Goal: Task Accomplishment & Management: Use online tool/utility

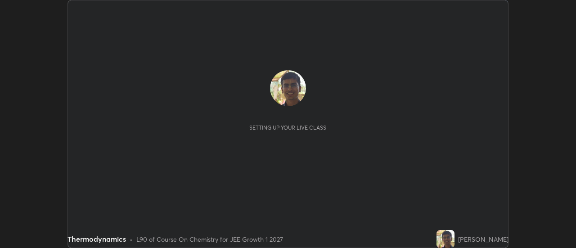
scroll to position [248, 576]
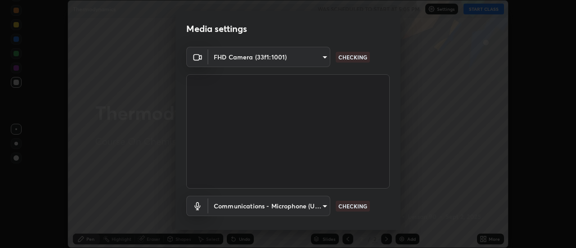
click at [489, 237] on div "Media settings FHD Camera (33f1:1001) 11091fc9cf98ddb1de65d763d7518d3091c73b0c7…" at bounding box center [288, 124] width 576 height 248
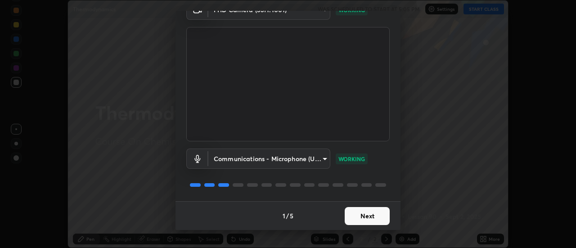
click at [366, 216] on button "Next" at bounding box center [367, 216] width 45 height 18
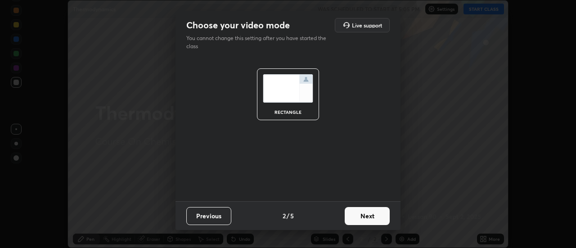
click at [364, 214] on button "Next" at bounding box center [367, 216] width 45 height 18
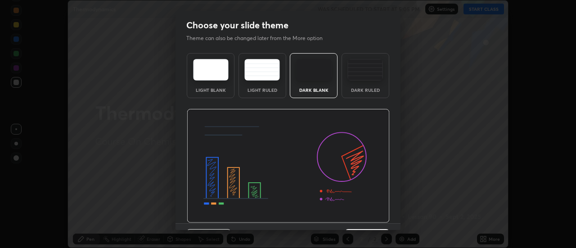
scroll to position [22, 0]
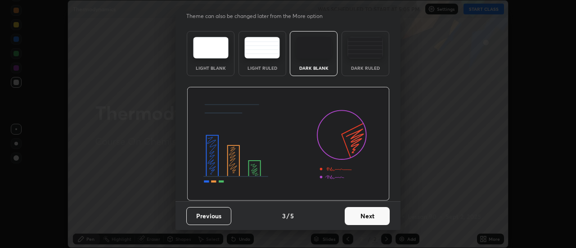
click at [360, 213] on button "Next" at bounding box center [367, 216] width 45 height 18
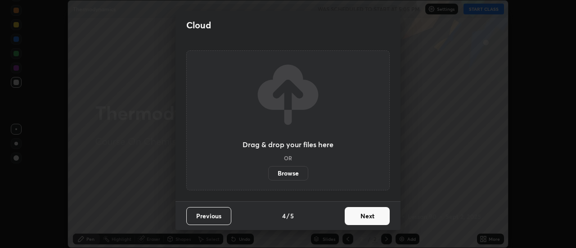
click at [364, 218] on button "Next" at bounding box center [367, 216] width 45 height 18
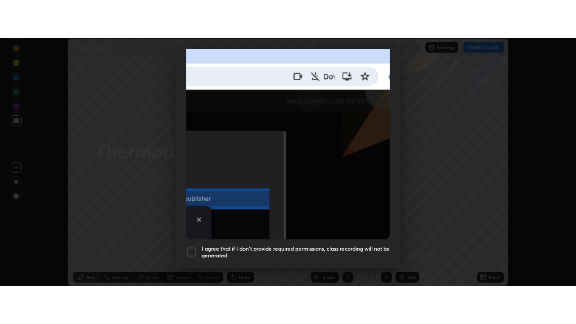
scroll to position [231, 0]
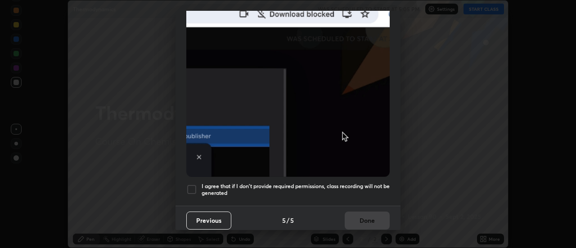
click at [339, 183] on h5 "I agree that if I don't provide required permissions, class recording will not …" at bounding box center [296, 190] width 188 height 14
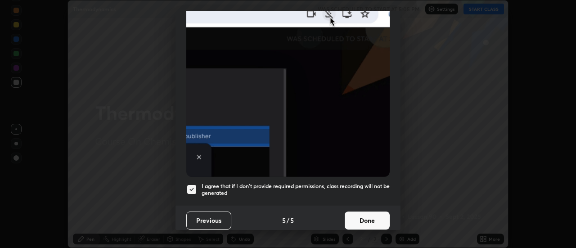
click at [375, 218] on button "Done" at bounding box center [367, 221] width 45 height 18
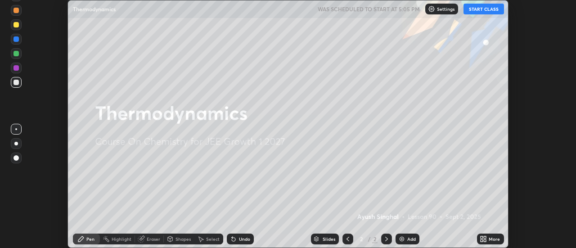
click at [485, 237] on icon at bounding box center [485, 237] width 2 height 2
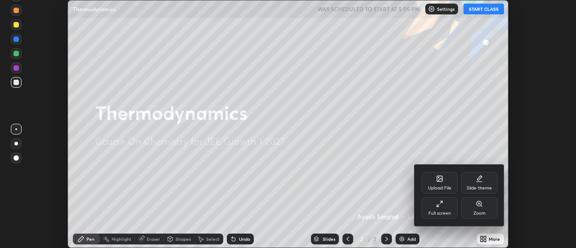
click at [438, 214] on div "Full screen" at bounding box center [440, 213] width 23 height 5
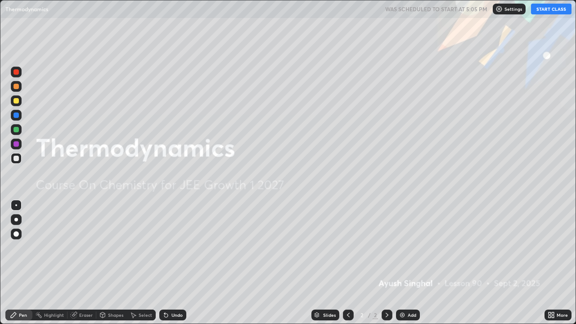
scroll to position [324, 576]
click at [412, 248] on div "Add" at bounding box center [412, 315] width 9 height 5
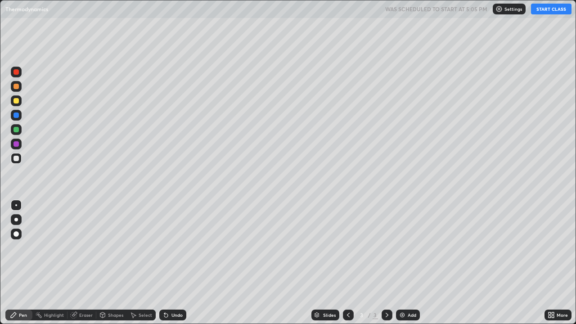
click at [560, 248] on div "More" at bounding box center [562, 315] width 11 height 5
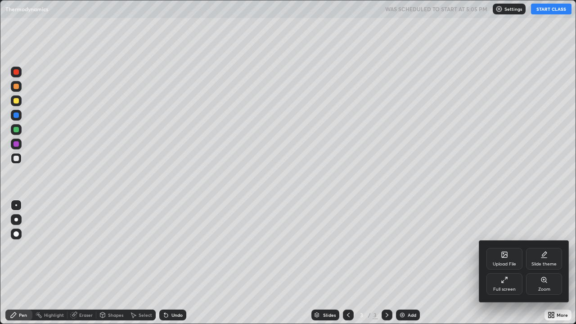
click at [553, 248] on div at bounding box center [288, 162] width 576 height 324
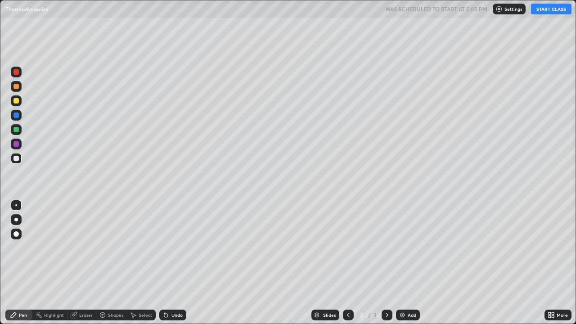
click at [562, 248] on div "More" at bounding box center [562, 315] width 11 height 5
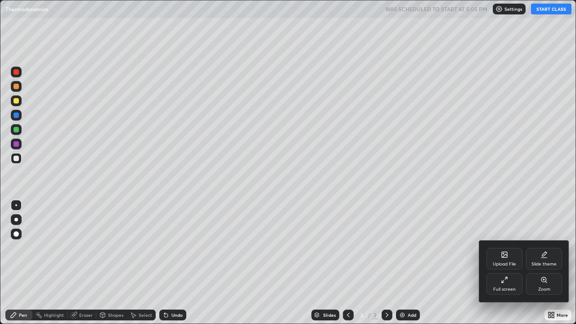
click at [552, 248] on div at bounding box center [288, 162] width 576 height 324
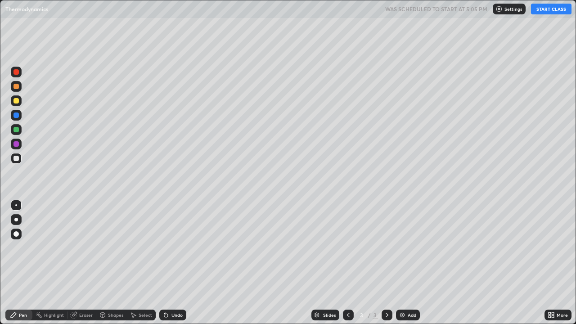
click at [505, 8] on p "Settings" at bounding box center [514, 9] width 18 height 5
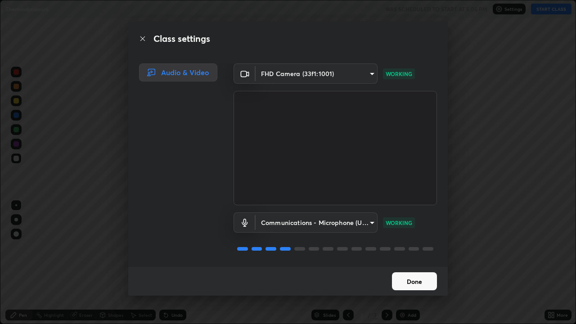
click at [410, 248] on button "Done" at bounding box center [414, 281] width 45 height 18
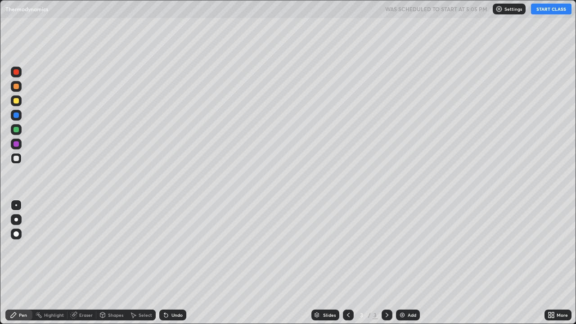
click at [20, 162] on div at bounding box center [16, 158] width 11 height 11
click at [552, 13] on button "START CLASS" at bounding box center [551, 9] width 41 height 11
click at [17, 159] on div at bounding box center [16, 158] width 5 height 5
click at [165, 248] on icon at bounding box center [166, 316] width 4 height 4
click at [170, 248] on div "Undo" at bounding box center [172, 315] width 27 height 11
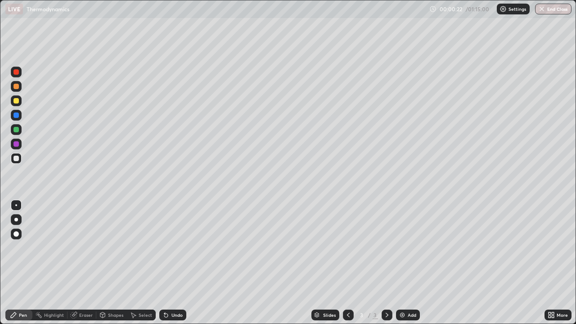
click at [172, 248] on div "Undo" at bounding box center [172, 315] width 27 height 11
click at [113, 248] on div "Shapes" at bounding box center [115, 315] width 15 height 5
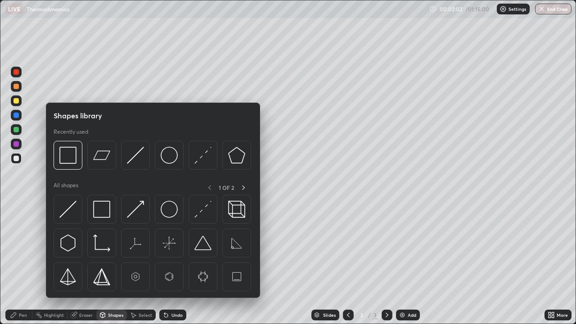
click at [86, 248] on div "Eraser" at bounding box center [86, 315] width 14 height 5
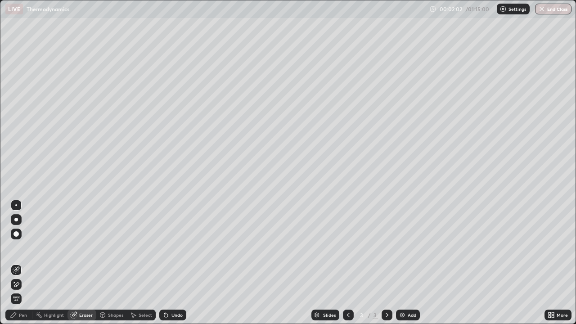
click at [143, 248] on div "Select" at bounding box center [146, 315] width 14 height 5
click at [110, 248] on div "Shapes" at bounding box center [115, 315] width 15 height 5
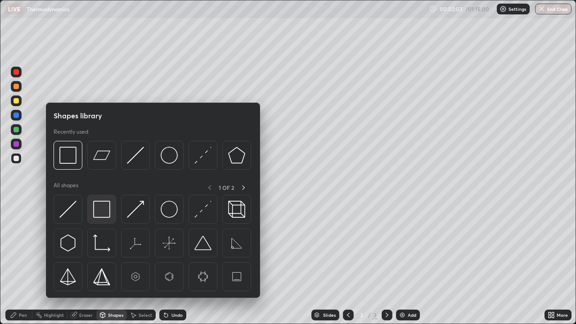
click at [99, 211] on img at bounding box center [101, 209] width 17 height 17
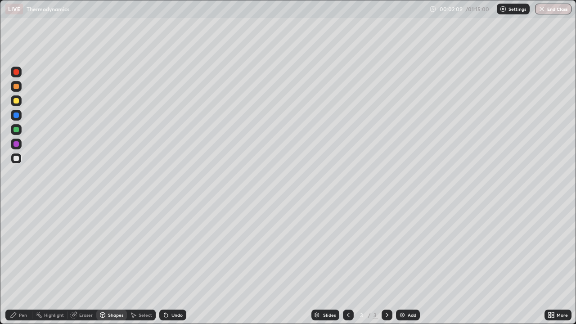
click at [86, 248] on div "Eraser" at bounding box center [86, 315] width 14 height 5
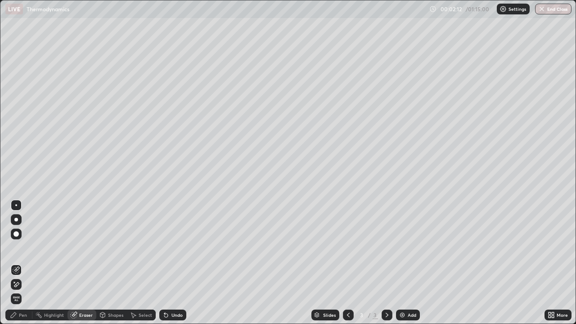
click at [145, 248] on div "Select" at bounding box center [146, 315] width 14 height 5
click at [119, 248] on div "Shapes" at bounding box center [111, 315] width 31 height 11
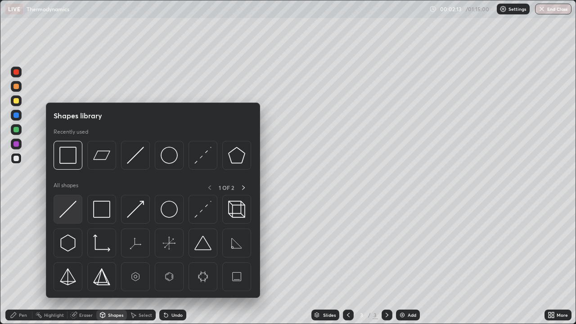
click at [68, 213] on img at bounding box center [67, 209] width 17 height 17
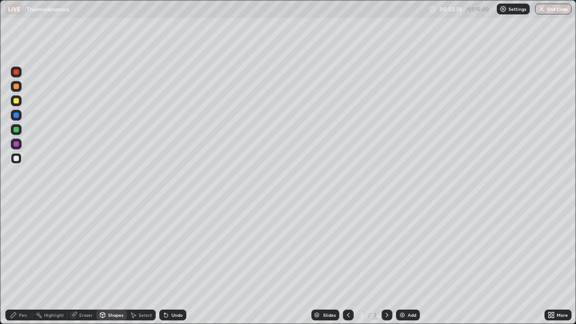
click at [23, 248] on div "Pen" at bounding box center [23, 315] width 8 height 5
click at [169, 248] on div "Undo" at bounding box center [172, 315] width 27 height 11
click at [83, 248] on div "Eraser" at bounding box center [82, 315] width 29 height 11
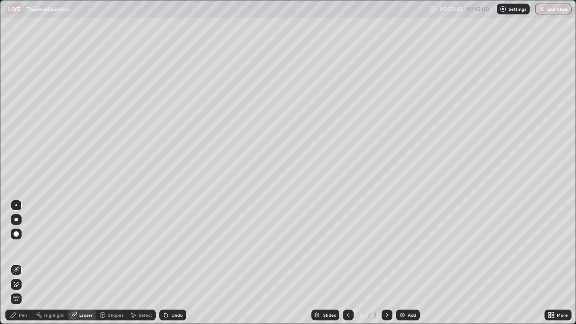
click at [20, 248] on div "Pen" at bounding box center [23, 315] width 8 height 5
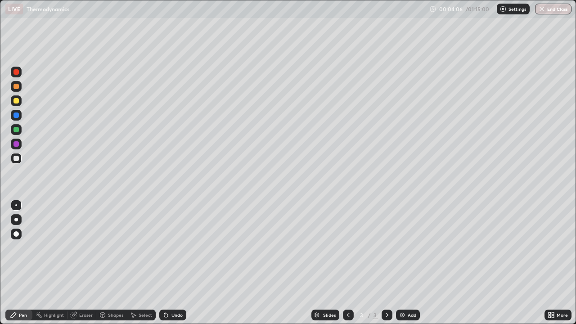
click at [179, 248] on div "Undo" at bounding box center [177, 315] width 11 height 5
click at [176, 248] on div "Undo" at bounding box center [172, 315] width 27 height 11
click at [176, 248] on div "Undo" at bounding box center [177, 315] width 11 height 5
click at [16, 145] on div at bounding box center [16, 143] width 5 height 5
click at [18, 159] on div at bounding box center [16, 158] width 5 height 5
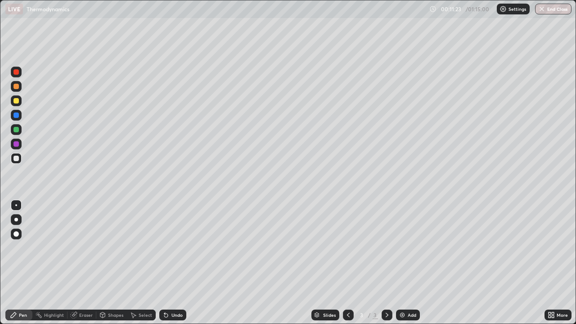
click at [402, 248] on img at bounding box center [402, 315] width 7 height 7
click at [18, 158] on div at bounding box center [16, 158] width 5 height 5
click at [16, 131] on div at bounding box center [16, 129] width 5 height 5
click at [14, 159] on div at bounding box center [16, 158] width 5 height 5
click at [17, 131] on div at bounding box center [16, 129] width 5 height 5
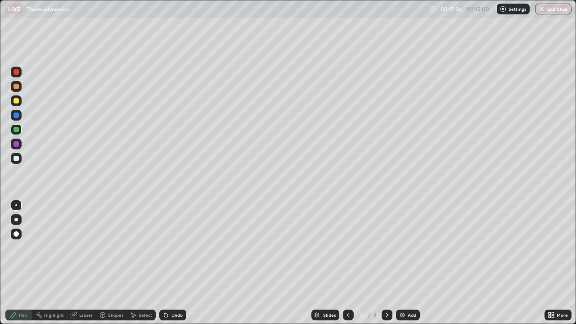
click at [345, 248] on div at bounding box center [348, 315] width 11 height 18
click at [386, 248] on icon at bounding box center [387, 315] width 7 height 7
click at [17, 161] on div at bounding box center [16, 158] width 5 height 5
click at [386, 248] on icon at bounding box center [387, 315] width 7 height 7
click at [406, 248] on div "Add" at bounding box center [408, 315] width 24 height 11
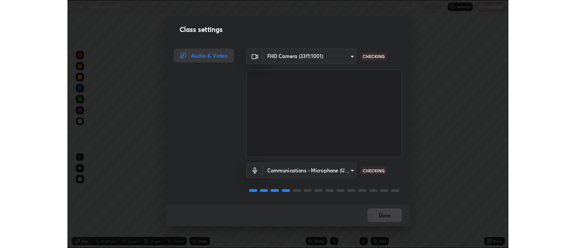
scroll to position [1, 0]
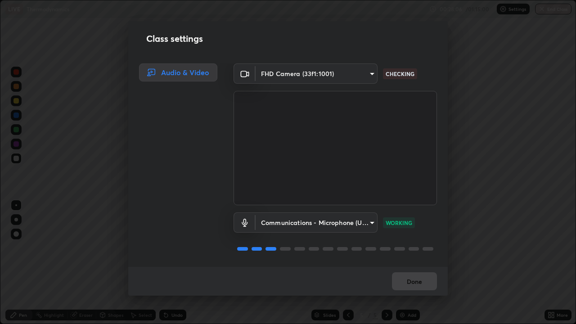
click at [407, 248] on div "Done" at bounding box center [288, 281] width 320 height 29
click at [413, 248] on div "Done" at bounding box center [288, 281] width 320 height 29
click at [412, 248] on div "Done" at bounding box center [288, 281] width 320 height 29
click at [410, 248] on div "Done" at bounding box center [288, 281] width 320 height 29
click at [419, 248] on div "Done" at bounding box center [288, 281] width 320 height 29
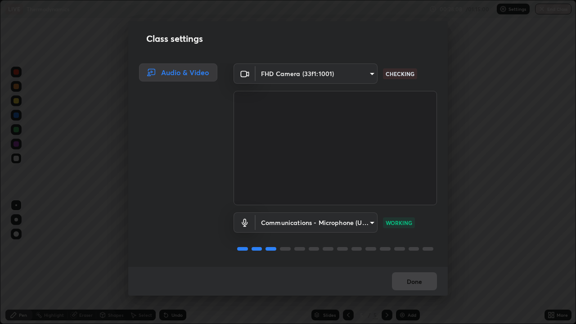
click at [416, 248] on div "Done" at bounding box center [288, 281] width 320 height 29
click at [417, 248] on button "Done" at bounding box center [414, 281] width 45 height 18
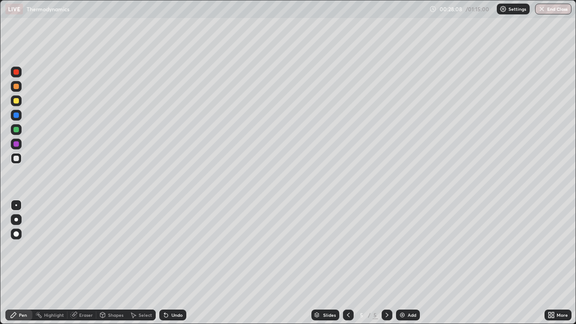
click at [417, 248] on button "Done" at bounding box center [414, 281] width 45 height 18
click at [17, 130] on div at bounding box center [16, 129] width 5 height 5
click at [16, 159] on div at bounding box center [16, 158] width 5 height 5
click at [172, 248] on div "Undo" at bounding box center [177, 315] width 11 height 5
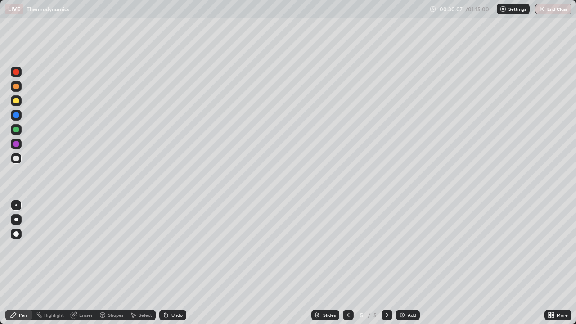
click at [172, 248] on div "Undo" at bounding box center [177, 315] width 11 height 5
click at [168, 248] on div "Undo" at bounding box center [172, 315] width 27 height 11
click at [167, 248] on div "Undo" at bounding box center [172, 315] width 27 height 11
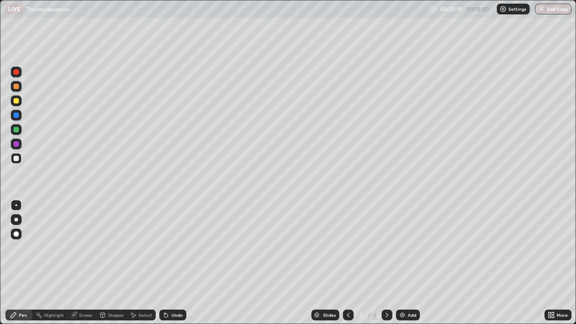
click at [165, 248] on div "Undo" at bounding box center [172, 315] width 27 height 11
click at [166, 248] on div "Undo" at bounding box center [172, 315] width 27 height 11
click at [164, 248] on div "Undo" at bounding box center [172, 315] width 27 height 11
click at [167, 248] on div "Undo" at bounding box center [171, 315] width 31 height 18
click at [173, 248] on div "Undo" at bounding box center [172, 315] width 27 height 11
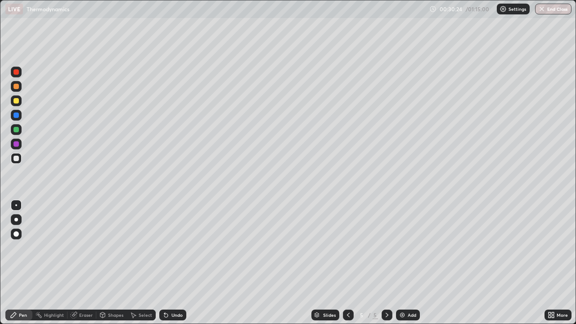
click at [164, 248] on icon at bounding box center [164, 313] width 1 height 1
click at [163, 248] on icon at bounding box center [166, 315] width 7 height 7
click at [164, 248] on icon at bounding box center [164, 313] width 1 height 1
click at [170, 248] on div "Undo" at bounding box center [172, 315] width 27 height 11
click at [173, 248] on div "Undo" at bounding box center [172, 315] width 27 height 11
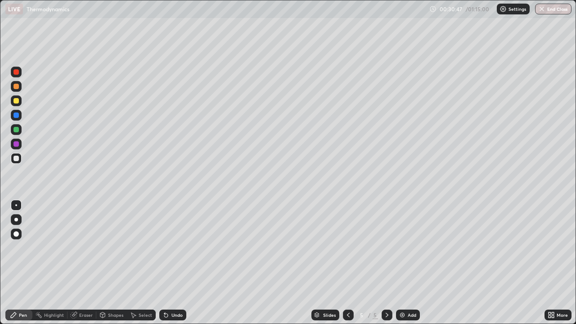
click at [177, 248] on div "Undo" at bounding box center [172, 315] width 27 height 11
click at [173, 248] on div "Undo" at bounding box center [172, 315] width 27 height 11
click at [174, 248] on div "Undo" at bounding box center [172, 315] width 27 height 11
click at [172, 248] on div "Undo" at bounding box center [172, 315] width 27 height 11
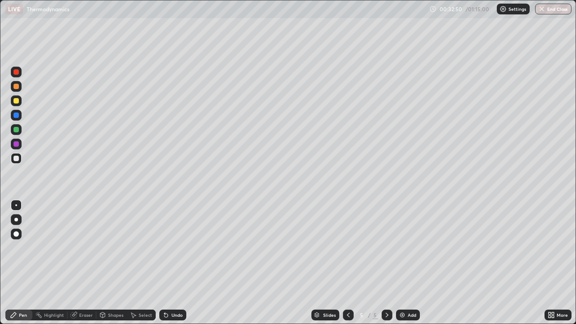
click at [408, 248] on div "Add" at bounding box center [412, 315] width 9 height 5
click at [18, 157] on div at bounding box center [16, 158] width 5 height 5
click at [18, 90] on div at bounding box center [16, 86] width 11 height 11
click at [18, 102] on div at bounding box center [16, 100] width 5 height 5
click at [16, 160] on div at bounding box center [16, 158] width 5 height 5
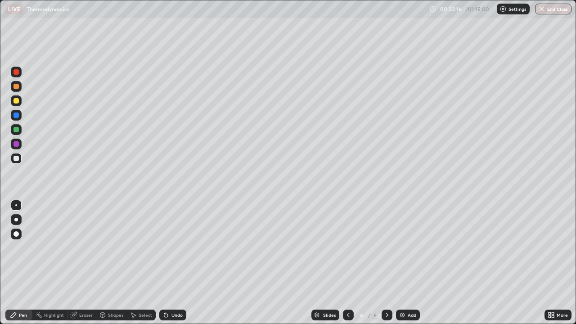
click at [18, 101] on div at bounding box center [16, 100] width 5 height 5
click at [17, 156] on div at bounding box center [16, 158] width 5 height 5
click at [17, 159] on div at bounding box center [16, 158] width 5 height 5
click at [348, 248] on icon at bounding box center [348, 315] width 7 height 7
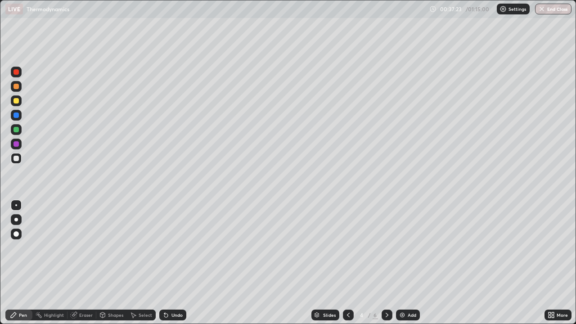
click at [346, 248] on icon at bounding box center [348, 315] width 7 height 7
click at [347, 248] on icon at bounding box center [348, 315] width 7 height 7
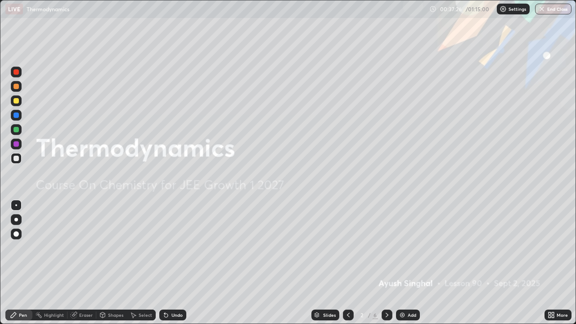
click at [387, 248] on icon at bounding box center [387, 315] width 7 height 7
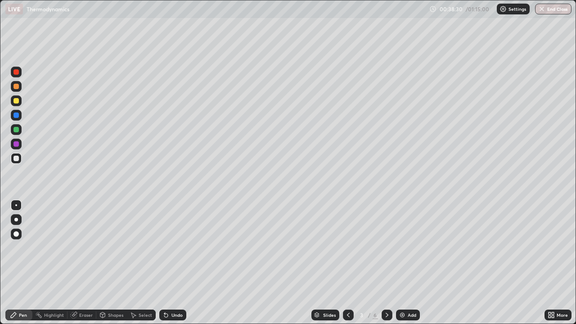
click at [386, 248] on icon at bounding box center [387, 315] width 7 height 7
click at [177, 248] on div "Undo" at bounding box center [177, 315] width 11 height 5
click at [172, 248] on div "Undo" at bounding box center [177, 315] width 11 height 5
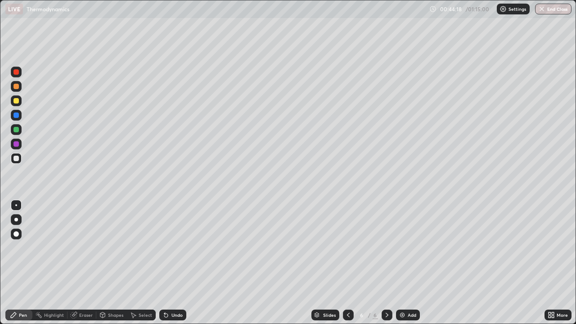
click at [553, 9] on button "End Class" at bounding box center [553, 9] width 36 height 11
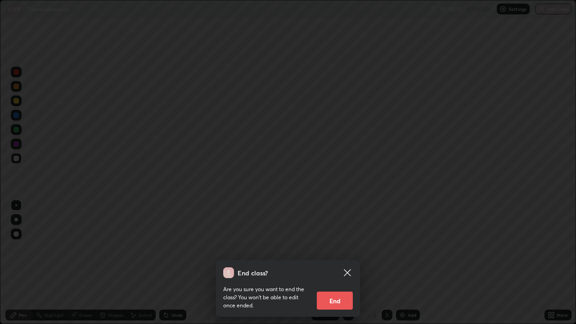
click at [336, 248] on button "End" at bounding box center [335, 301] width 36 height 18
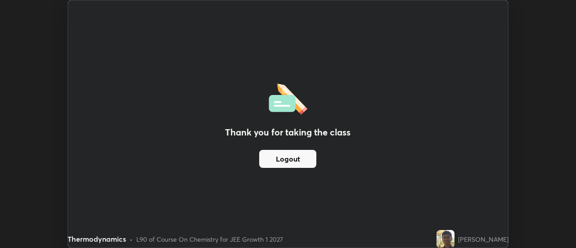
scroll to position [44770, 44442]
